Goal: Transaction & Acquisition: Obtain resource

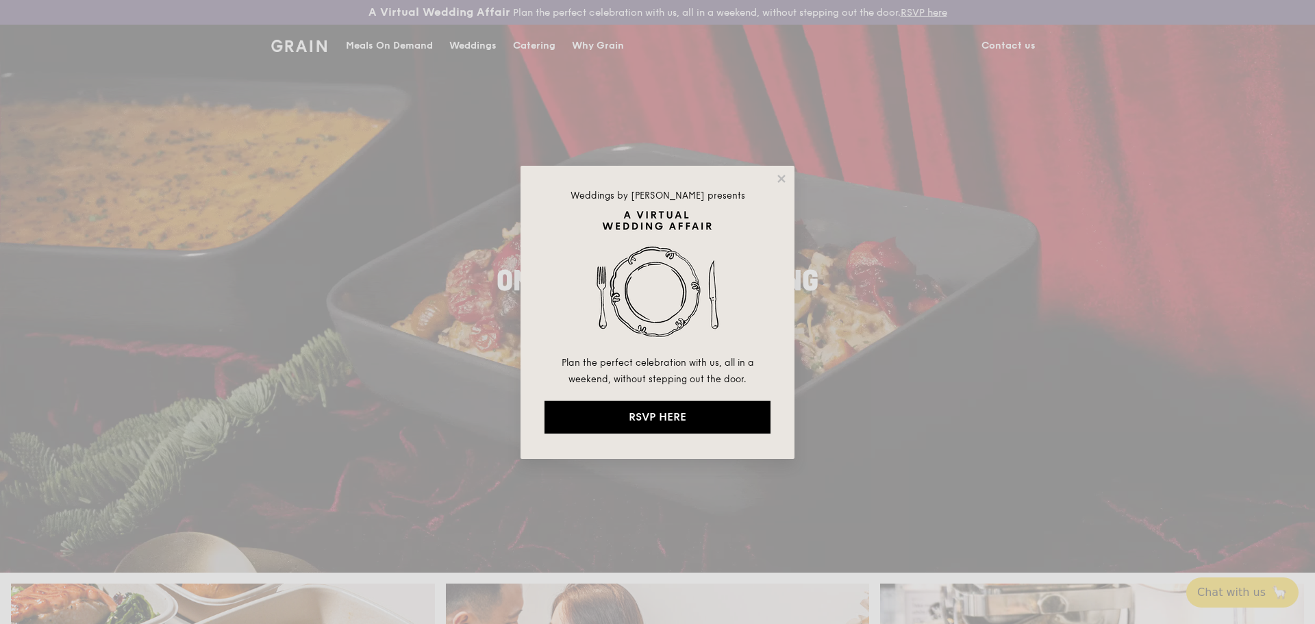
click at [782, 171] on div "Weddings by Grain presents Plan the perfect celebration with us, all in a weeke…" at bounding box center [658, 312] width 274 height 293
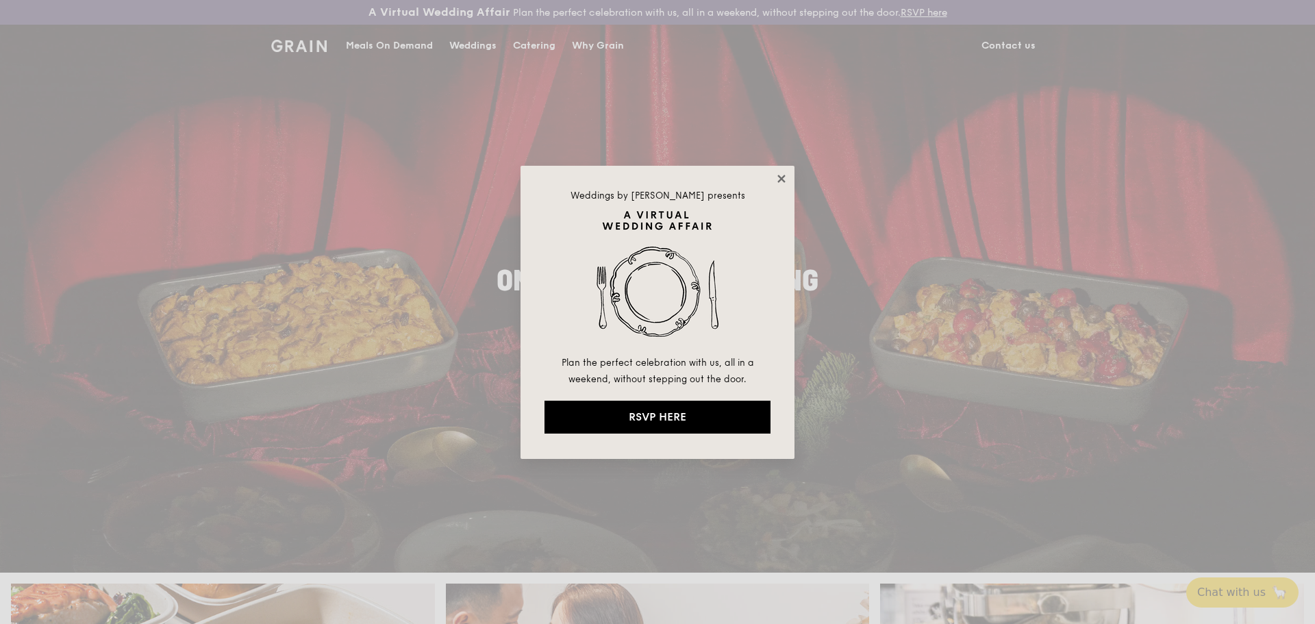
click at [781, 177] on icon at bounding box center [782, 179] width 8 height 8
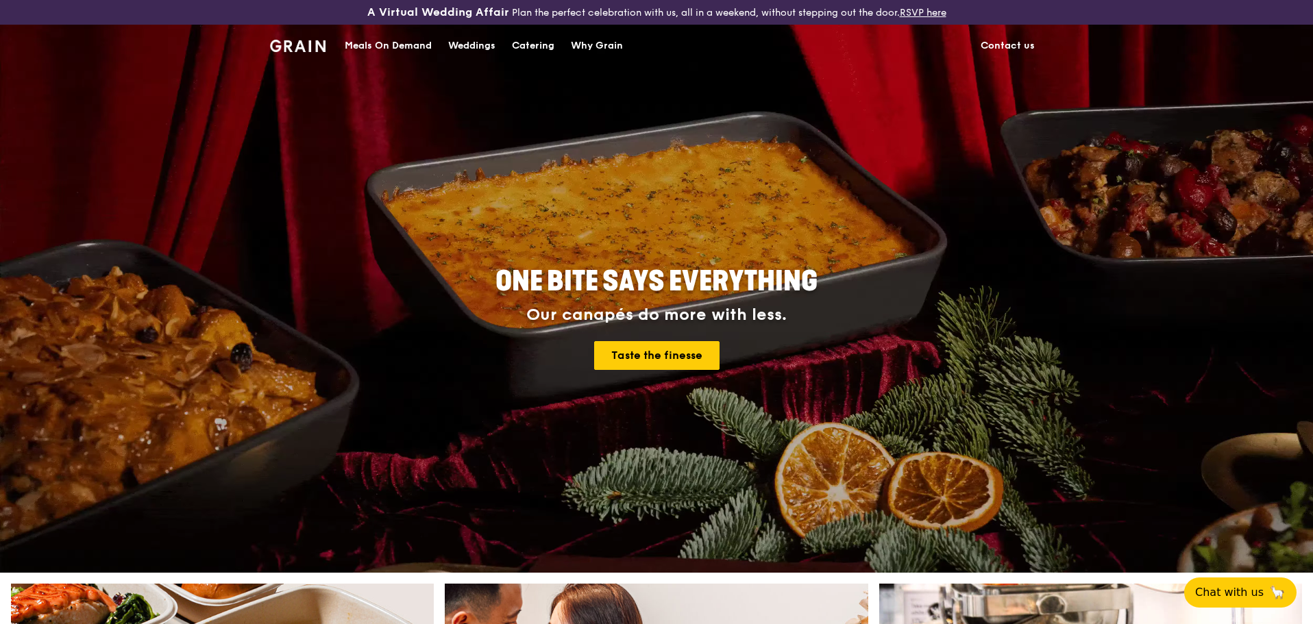
click at [398, 45] on div "Meals On Demand" at bounding box center [388, 45] width 87 height 41
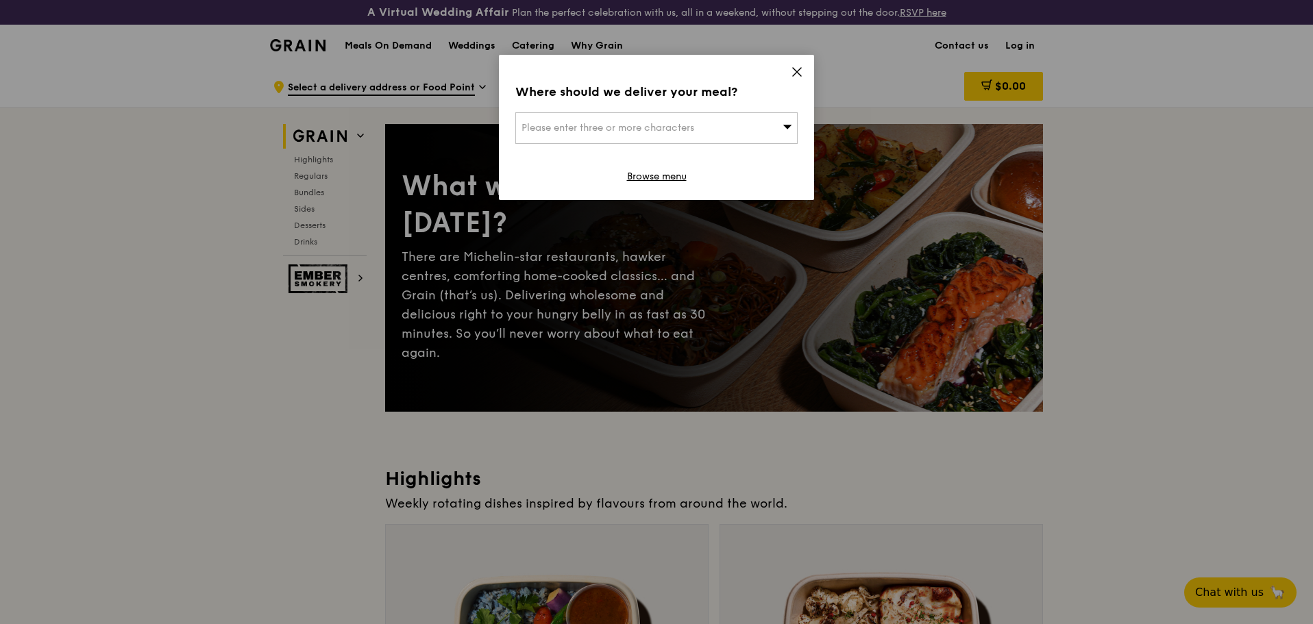
click at [795, 72] on icon at bounding box center [797, 72] width 12 height 12
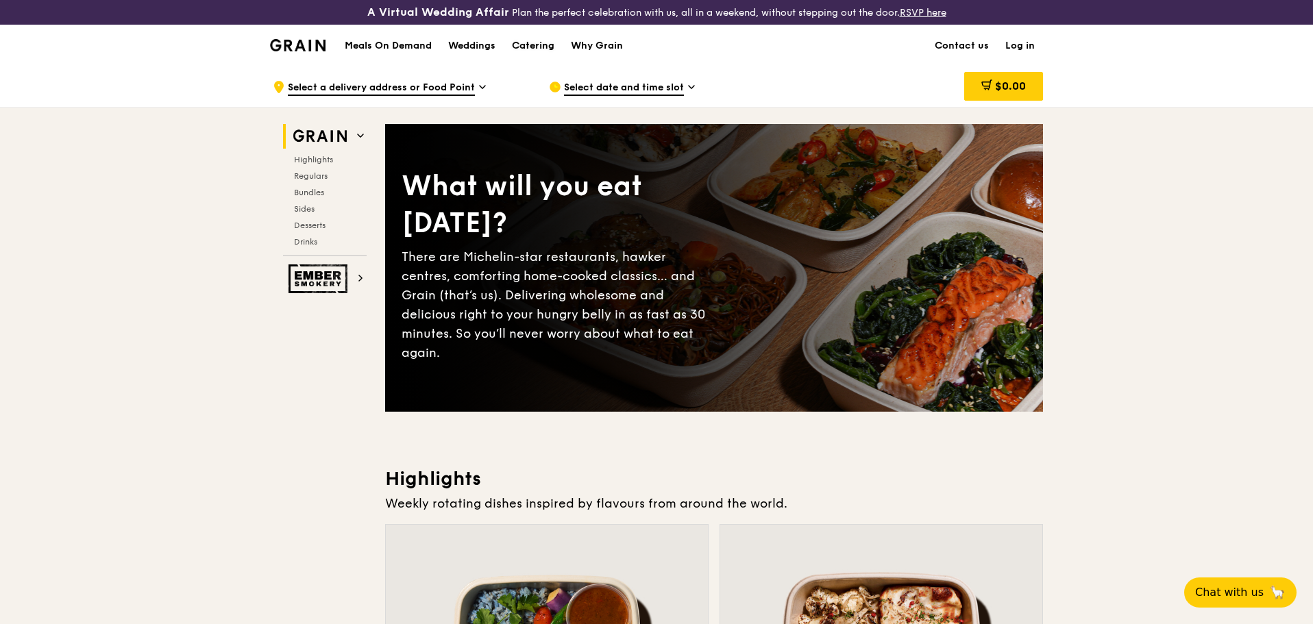
click at [547, 45] on div "Catering" at bounding box center [533, 45] width 42 height 41
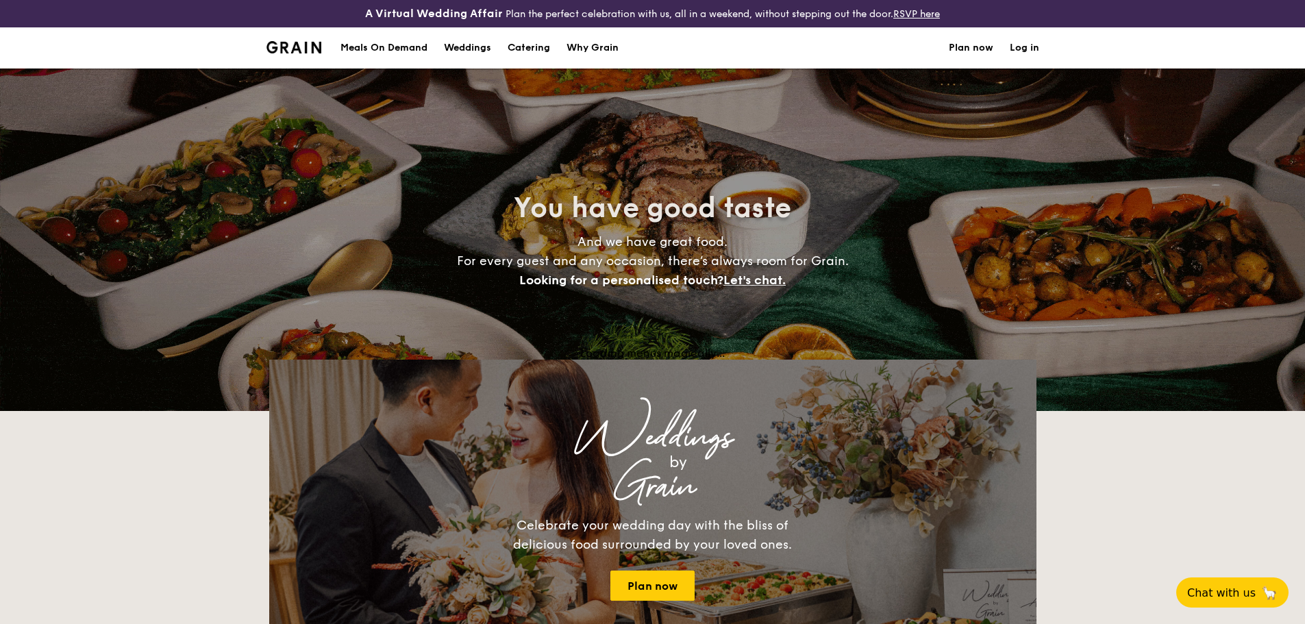
select select
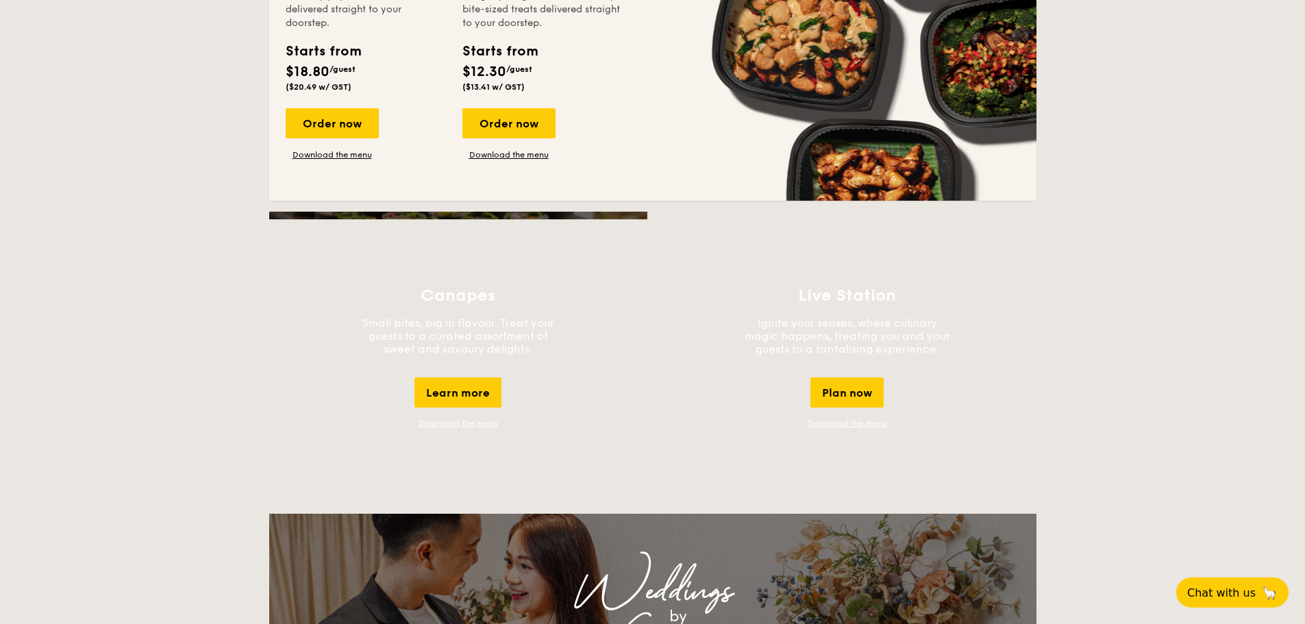
scroll to position [1096, 0]
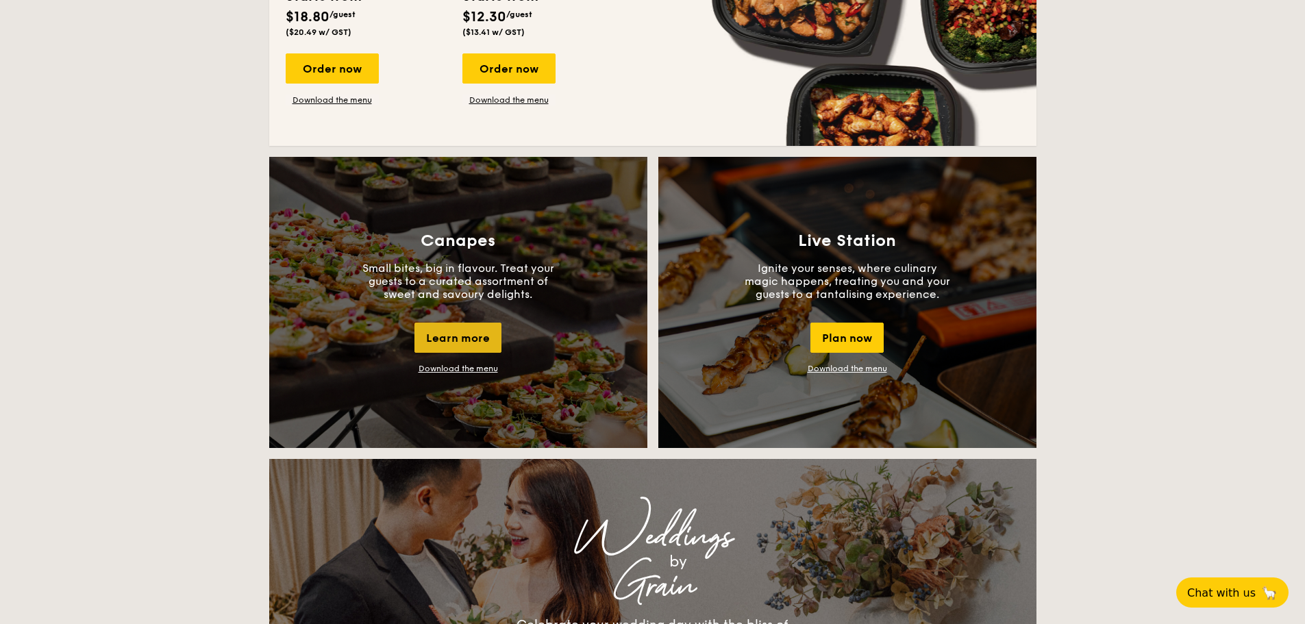
click at [460, 342] on div "Learn more" at bounding box center [457, 338] width 87 height 30
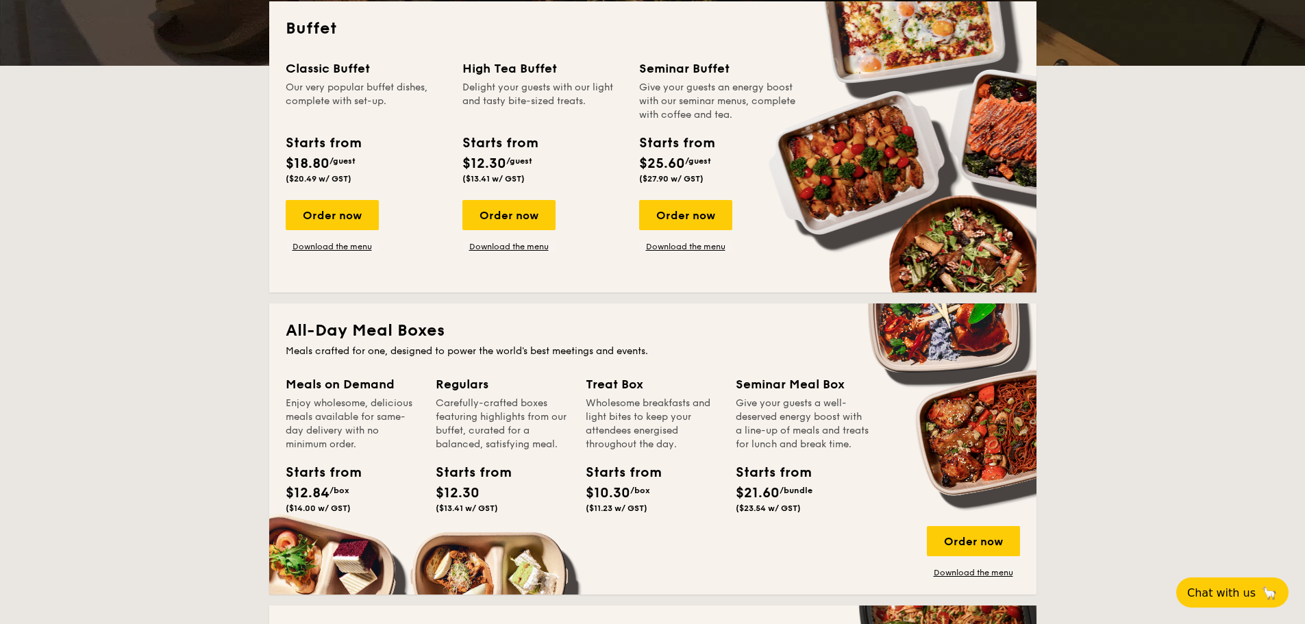
scroll to position [343, 0]
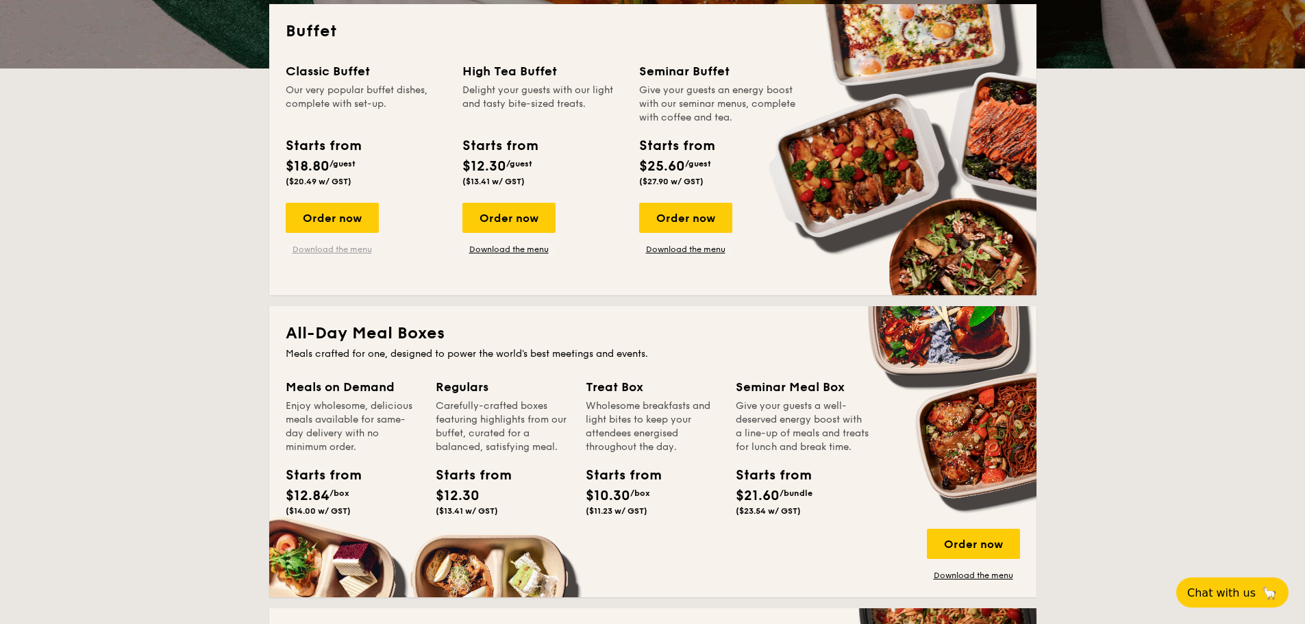
click at [336, 250] on link "Download the menu" at bounding box center [332, 249] width 93 height 11
